Goal: Information Seeking & Learning: Learn about a topic

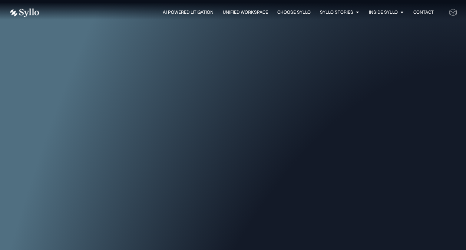
scroll to position [10, 0]
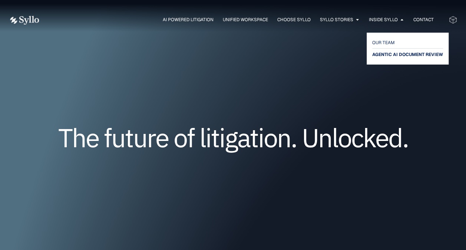
click at [389, 54] on span "AGENTIC AI DOCUMENT REVIEW" at bounding box center [407, 54] width 71 height 9
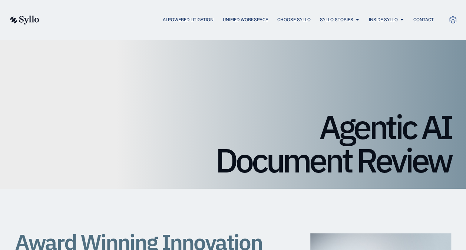
click at [39, 21] on img at bounding box center [24, 20] width 30 height 9
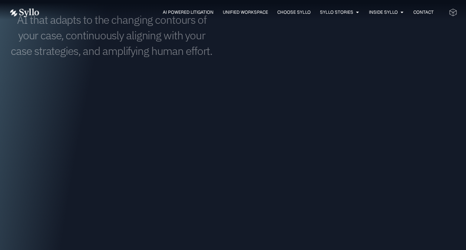
scroll to position [531, 0]
